Goal: Task Accomplishment & Management: Use online tool/utility

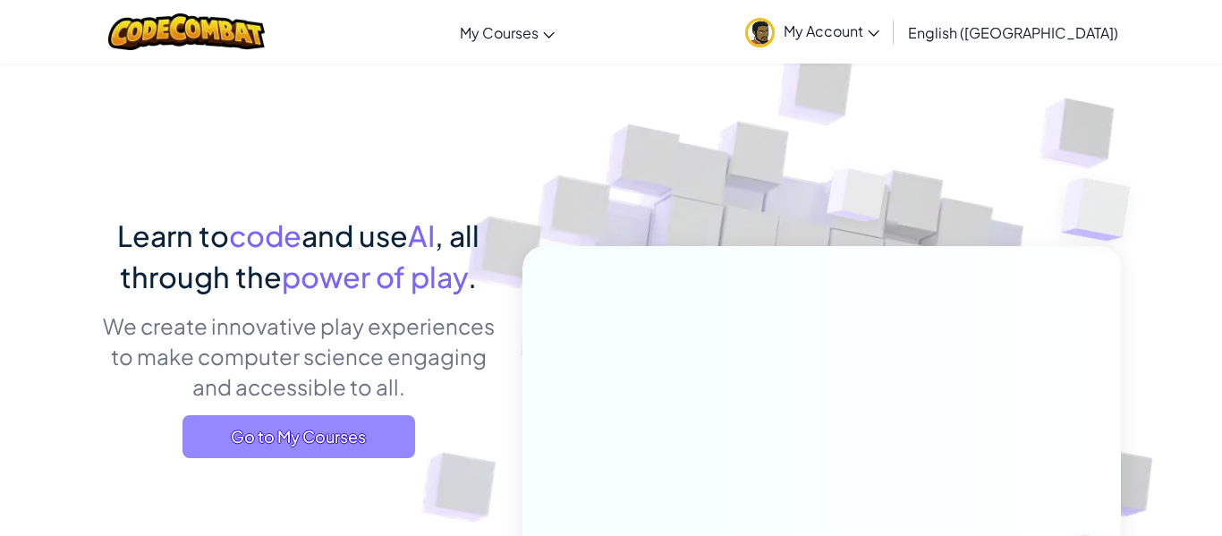
click at [278, 443] on span "Go to My Courses" at bounding box center [299, 436] width 233 height 43
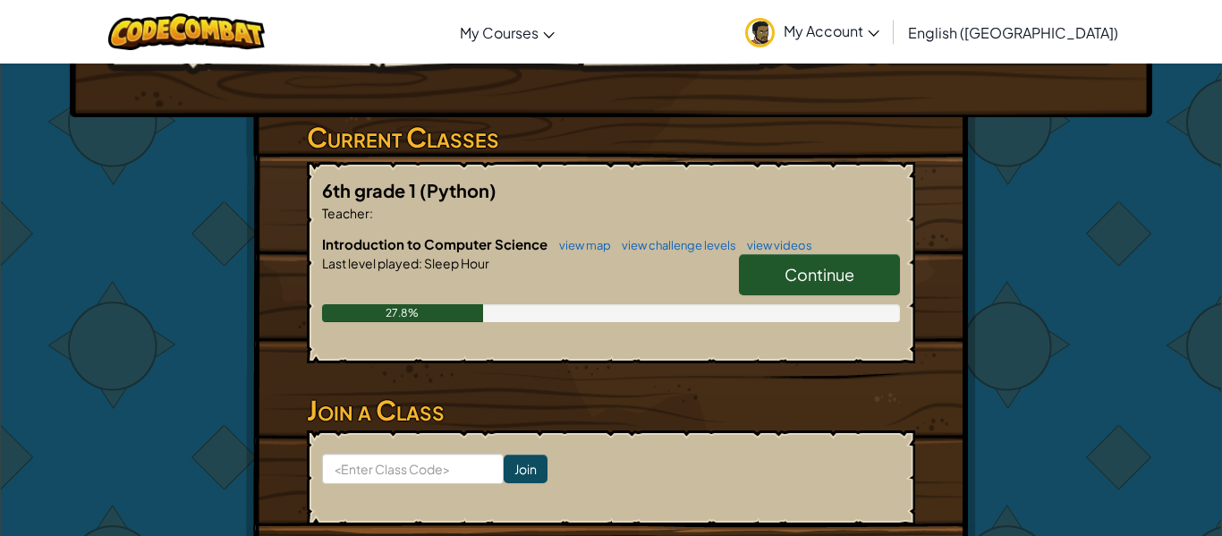
scroll to position [286, 0]
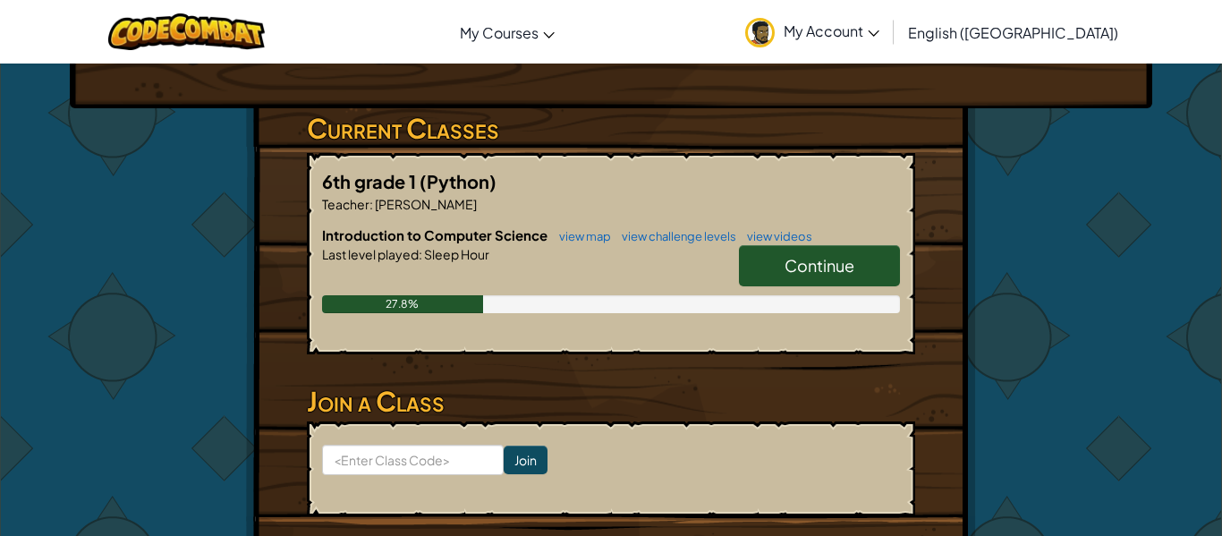
click at [813, 255] on span "Continue" at bounding box center [820, 265] width 70 height 21
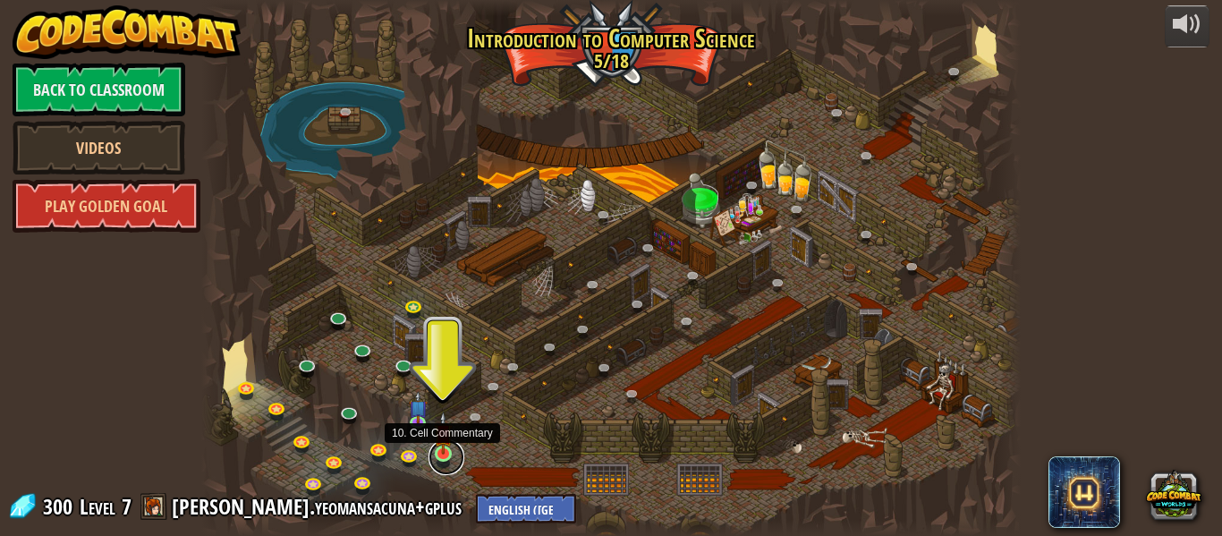
click at [447, 456] on link at bounding box center [447, 457] width 36 height 36
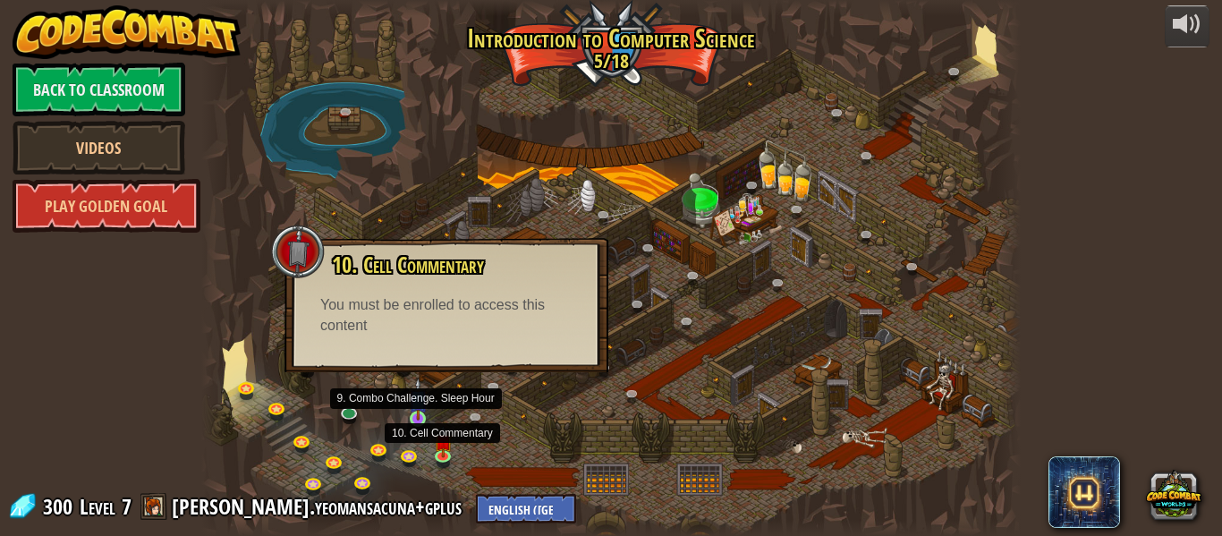
click at [424, 413] on img at bounding box center [418, 399] width 19 height 43
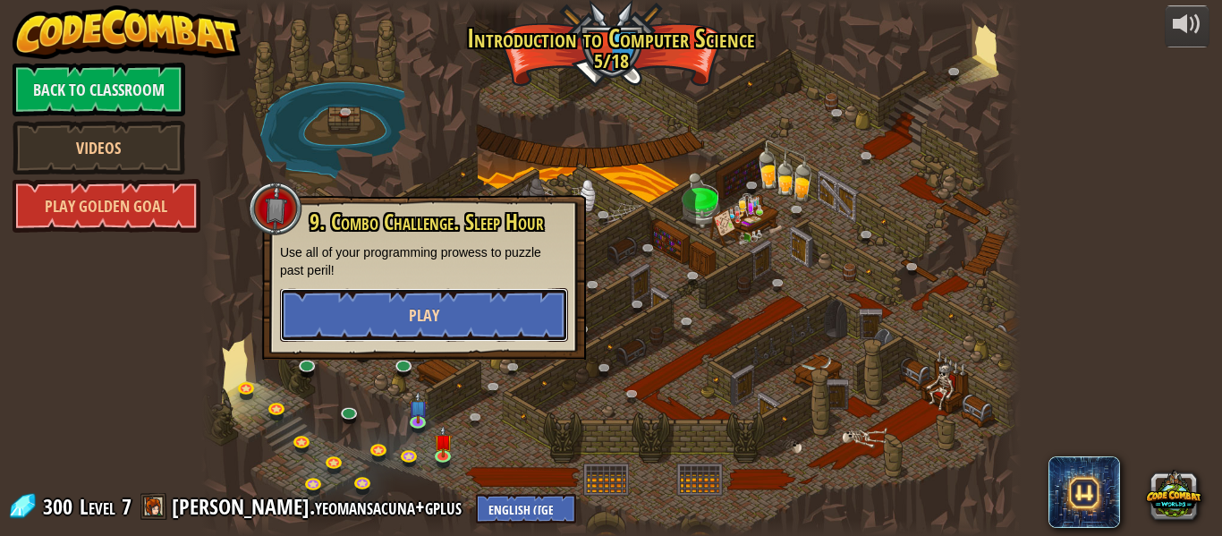
click at [433, 324] on span "Play" at bounding box center [424, 315] width 30 height 22
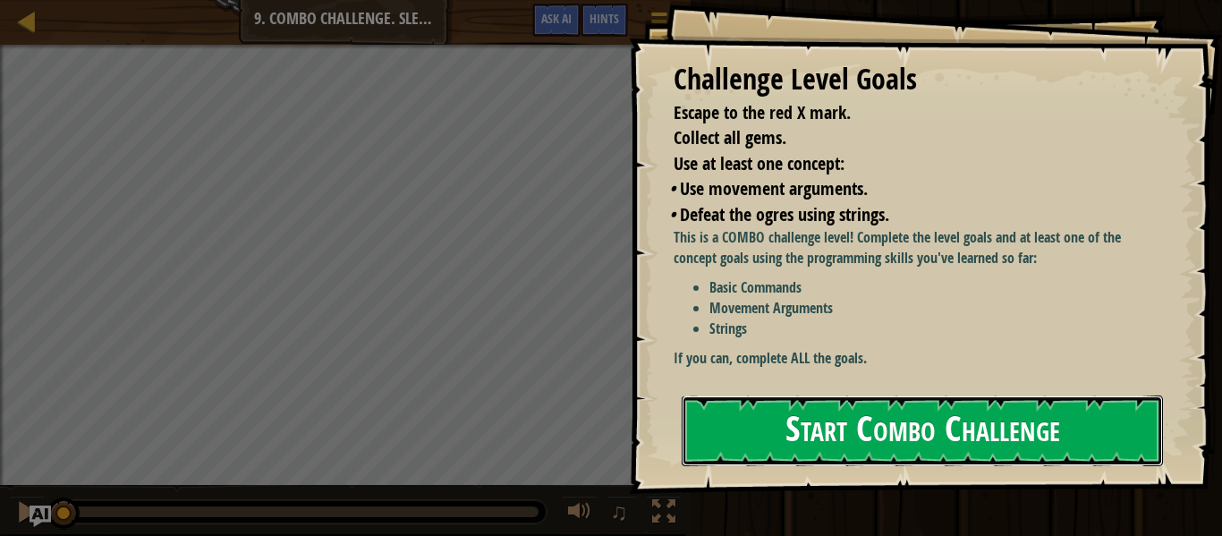
click at [923, 396] on button "Start Combo Challenge" at bounding box center [922, 431] width 481 height 71
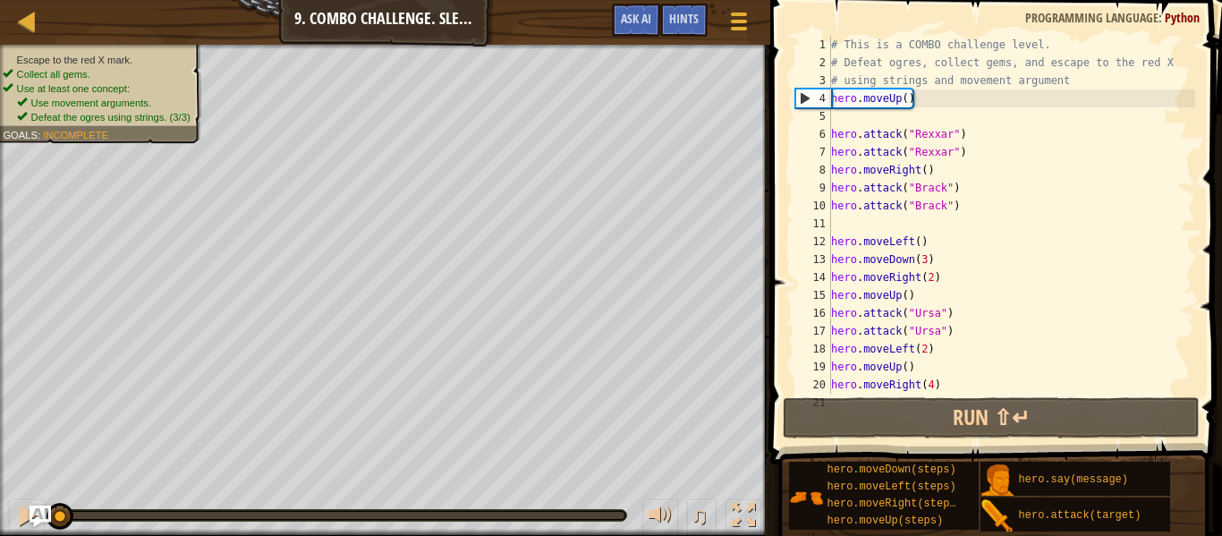
type textarea "hero.moveRight(4)"
click at [960, 384] on div "# This is a COMBO challenge level. # Defeat [PERSON_NAME], collect gems, and es…" at bounding box center [1012, 233] width 368 height 394
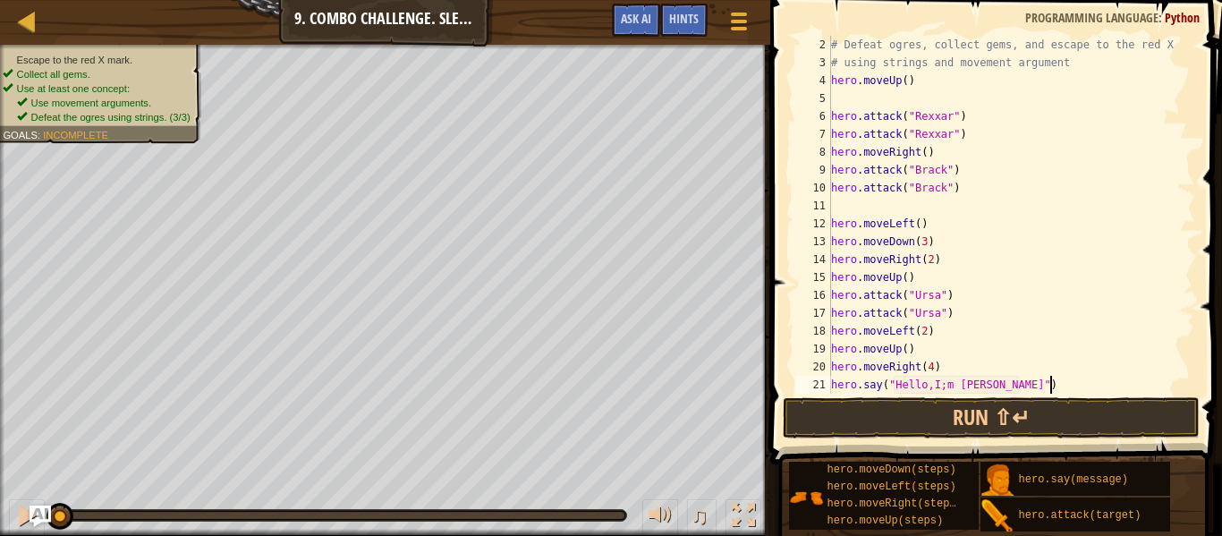
scroll to position [8, 33]
type textarea "hero.say("Hello,I;m [PERSON_NAME]")"
click at [956, 426] on button "Run ⇧↵" at bounding box center [991, 417] width 417 height 41
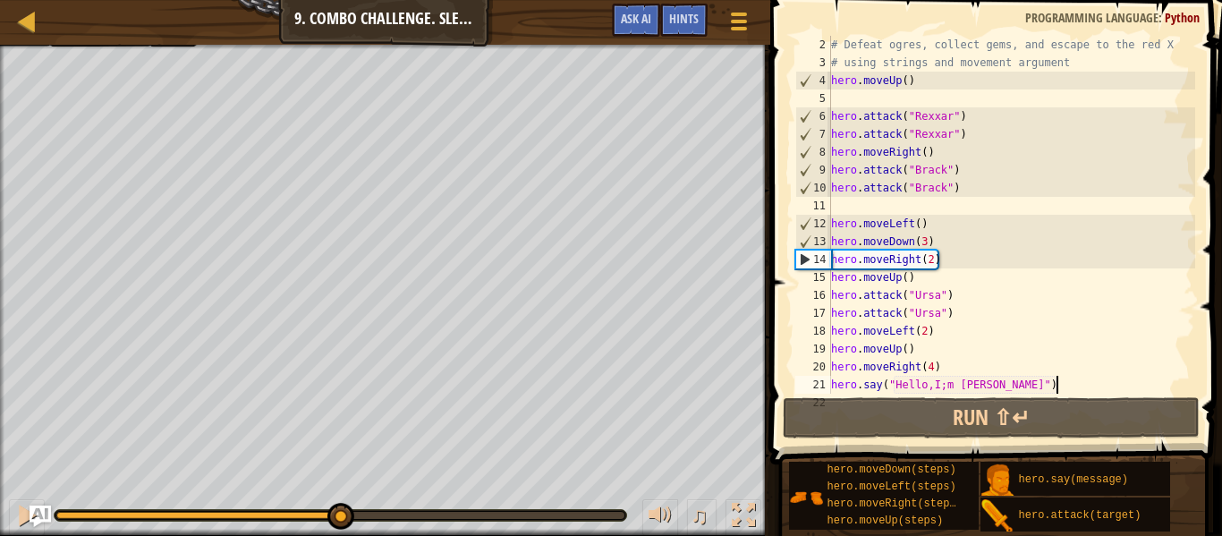
click at [338, 516] on div "0:22.3 Now: 0:07.9 Max: 0:44.9" at bounding box center [340, 515] width 568 height 7
click at [501, 512] on div at bounding box center [340, 515] width 568 height 7
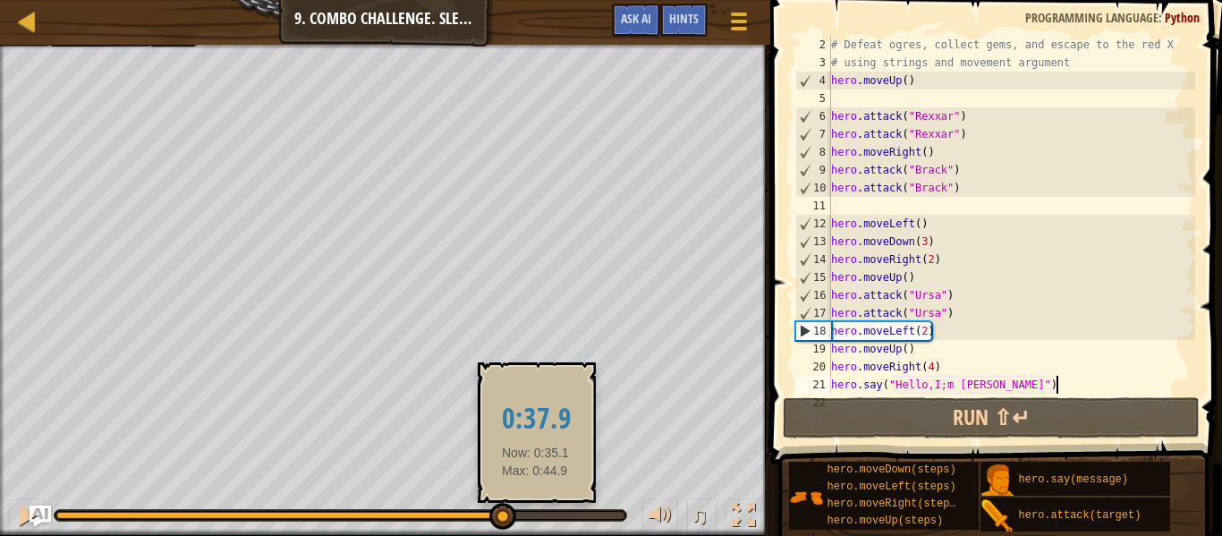
click at [543, 513] on div at bounding box center [340, 515] width 568 height 7
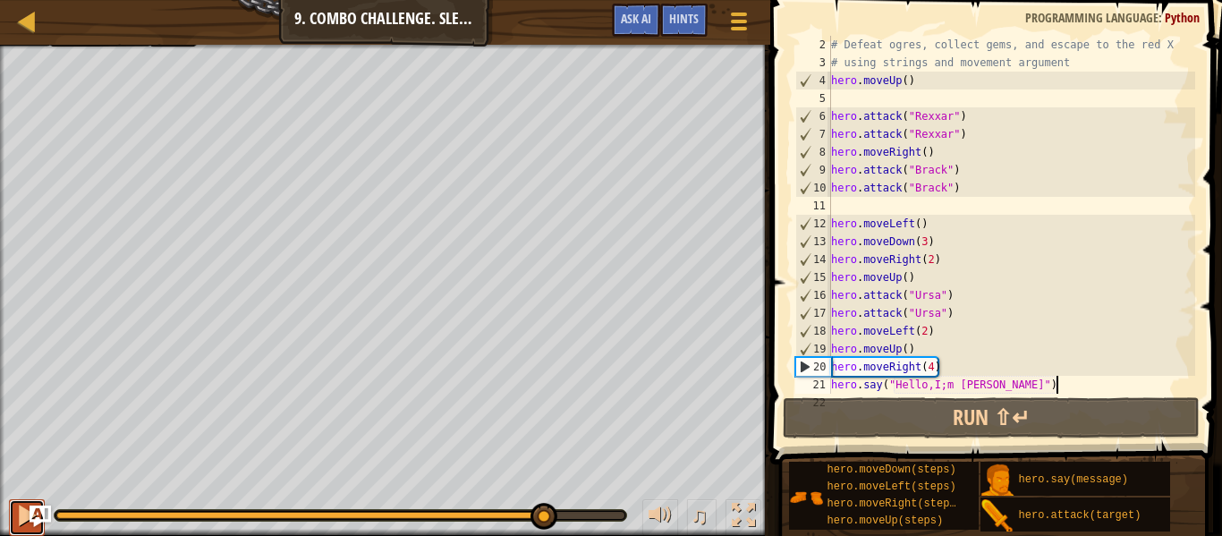
click at [19, 516] on div at bounding box center [26, 515] width 23 height 23
